Goal: Information Seeking & Learning: Learn about a topic

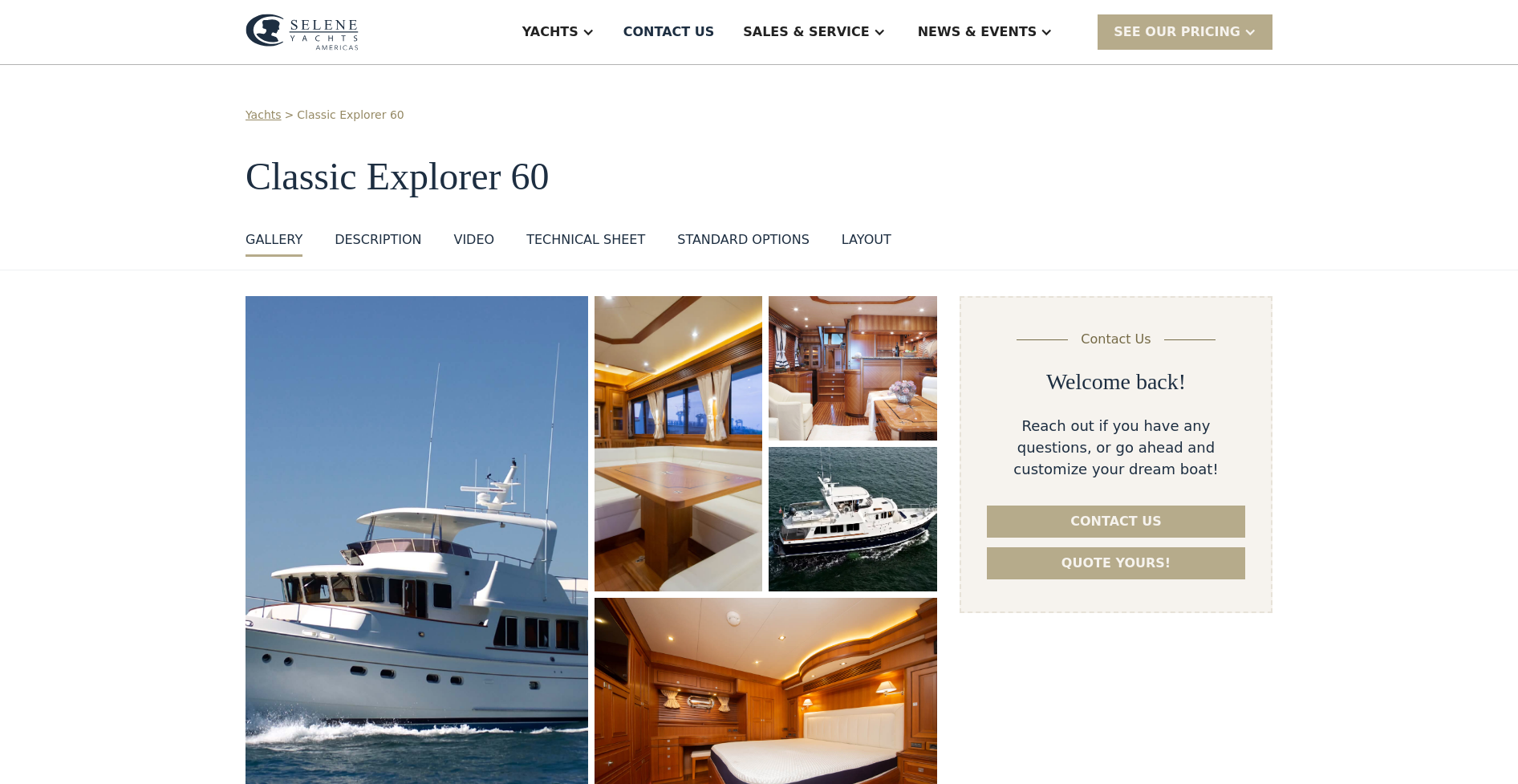
click at [386, 243] on div "DESCRIPTION" at bounding box center [377, 239] width 87 height 19
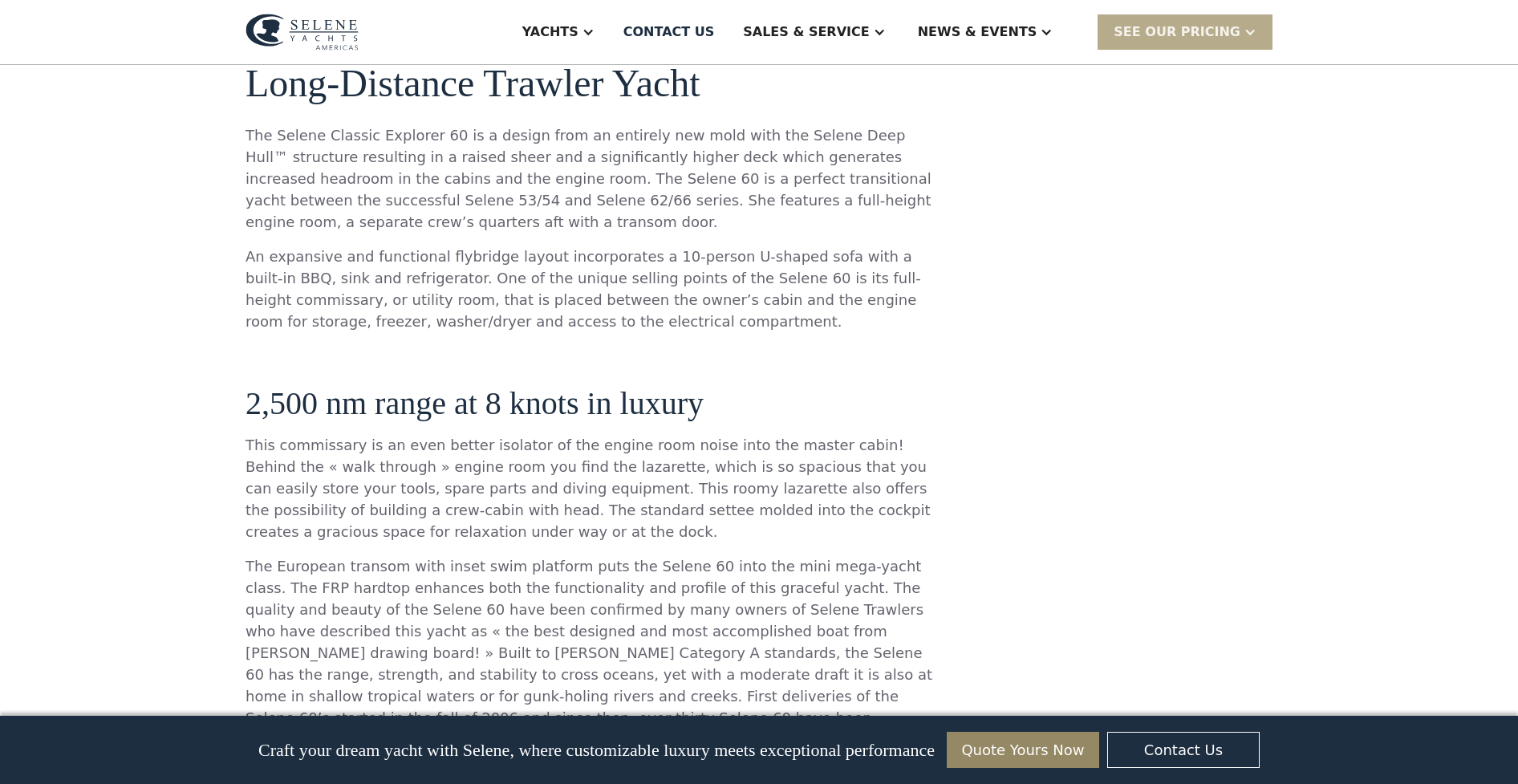
scroll to position [825, 0]
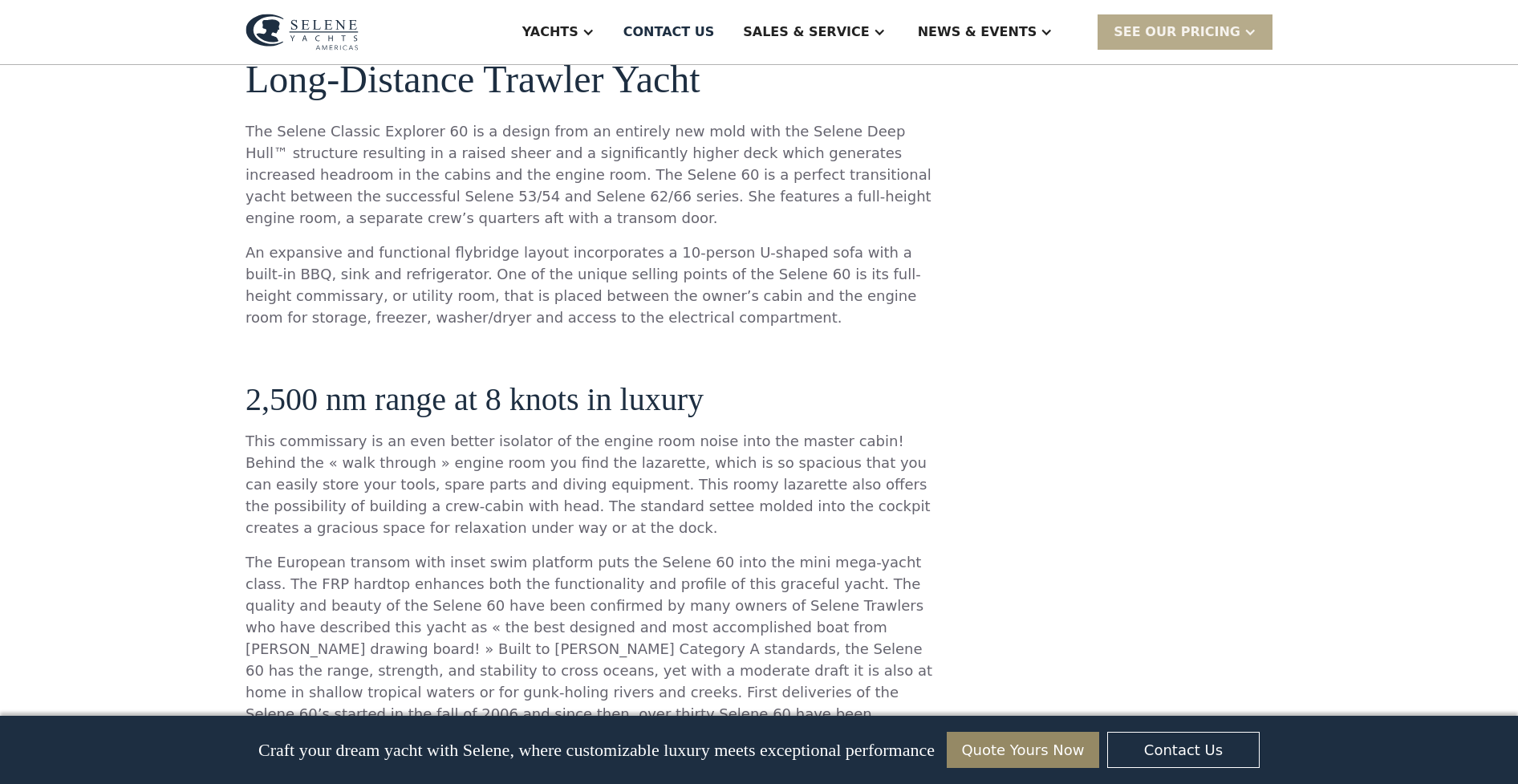
drag, startPoint x: 1518, startPoint y: 189, endPoint x: 1515, endPoint y: 152, distance: 37.1
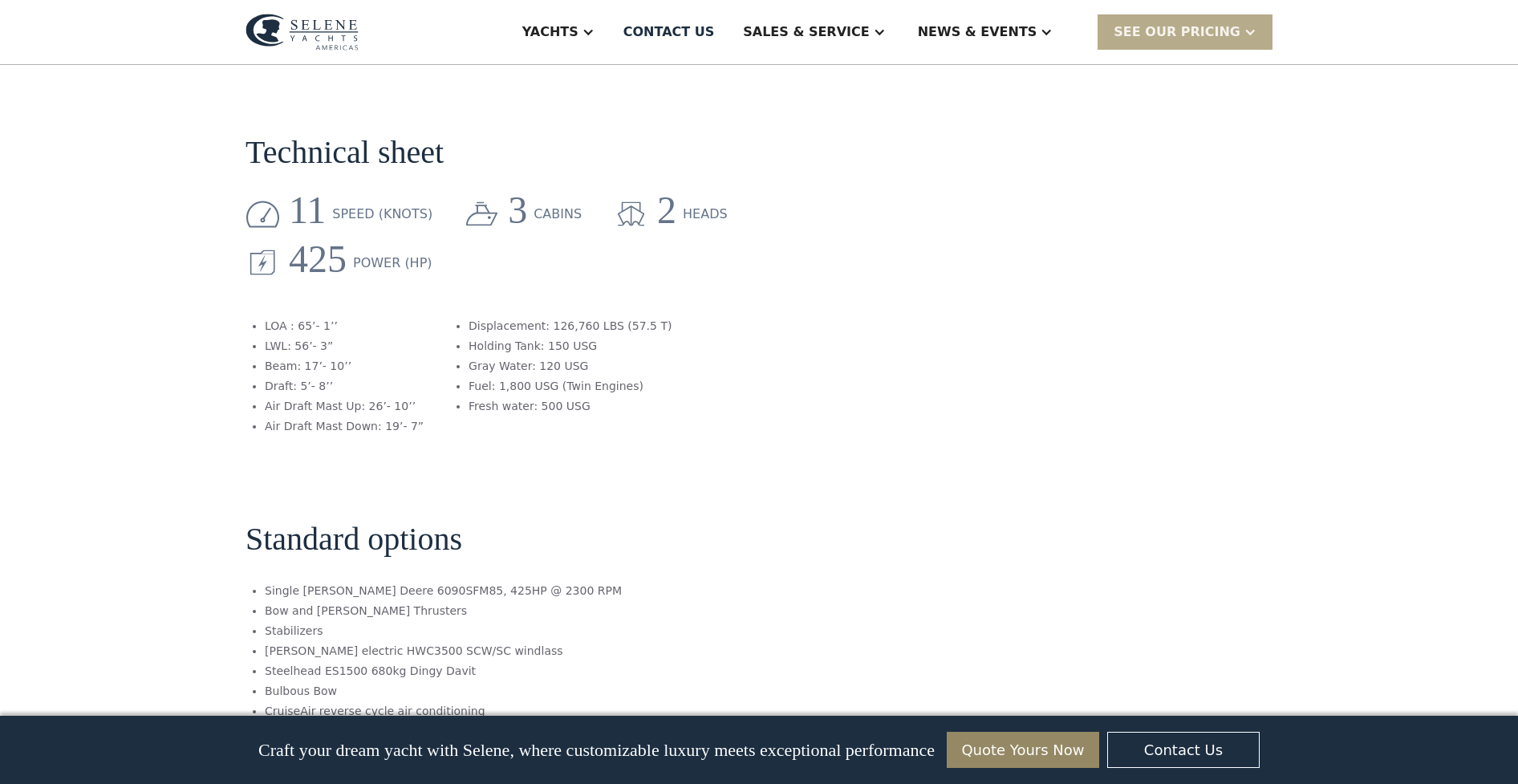
scroll to position [0, 0]
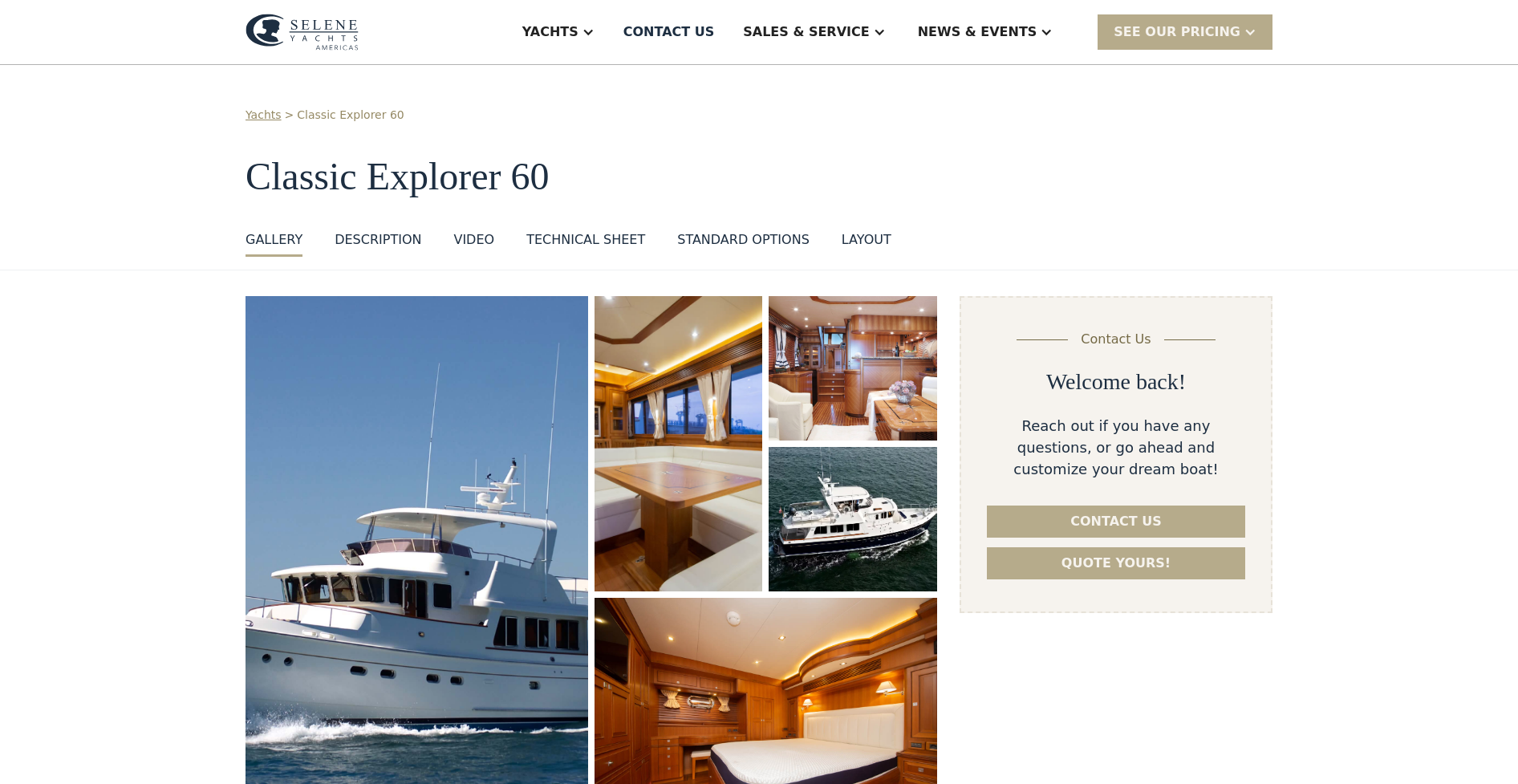
drag, startPoint x: 1516, startPoint y: 111, endPoint x: 1506, endPoint y: 138, distance: 28.8
click at [1503, 150] on div "Yachts > Classic Explorer 60 Classic Explorer 60 GALLERY GALLERY VIRTUAL TOUR D…" at bounding box center [759, 168] width 1518 height 205
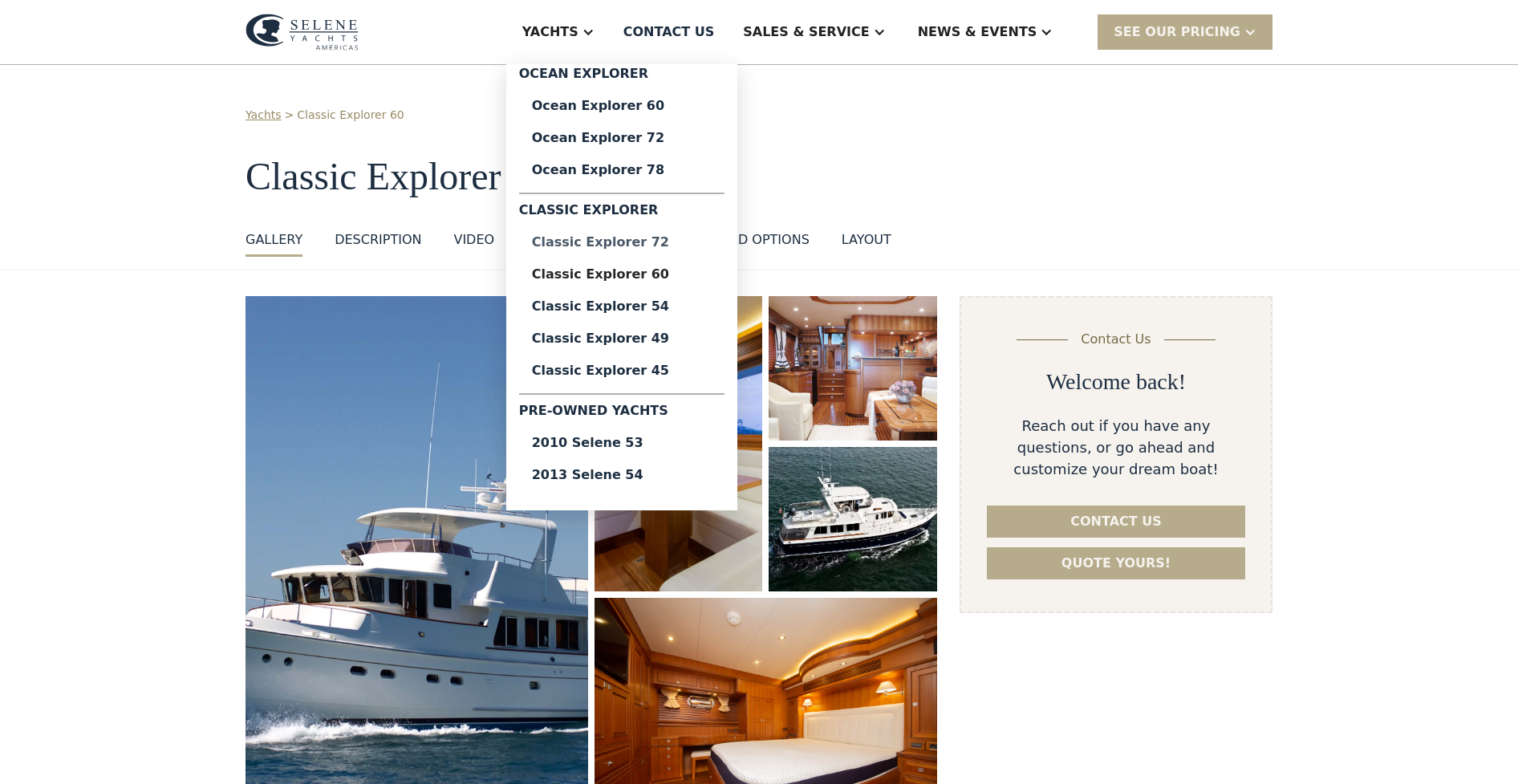
click at [665, 243] on div "Classic Explorer 72" at bounding box center [622, 243] width 180 height 13
